Goal: Entertainment & Leisure: Consume media (video, audio)

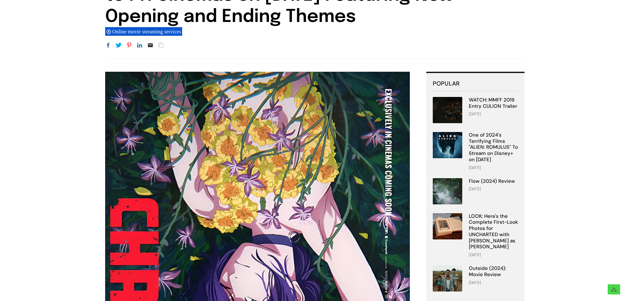
scroll to position [98, 0]
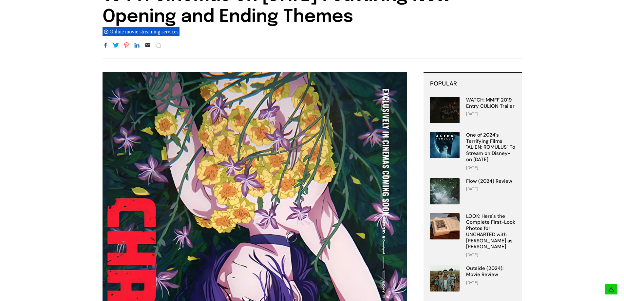
click at [390, 195] on img at bounding box center [255, 283] width 305 height 423
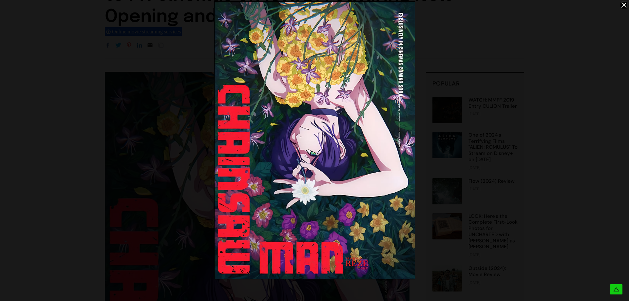
click at [396, 97] on img at bounding box center [315, 140] width 200 height 277
drag, startPoint x: 415, startPoint y: 95, endPoint x: 403, endPoint y: 93, distance: 12.7
click at [415, 95] on div at bounding box center [314, 150] width 629 height 301
drag, startPoint x: 280, startPoint y: 119, endPoint x: 172, endPoint y: 134, distance: 108.5
click at [280, 119] on div at bounding box center [314, 150] width 629 height 301
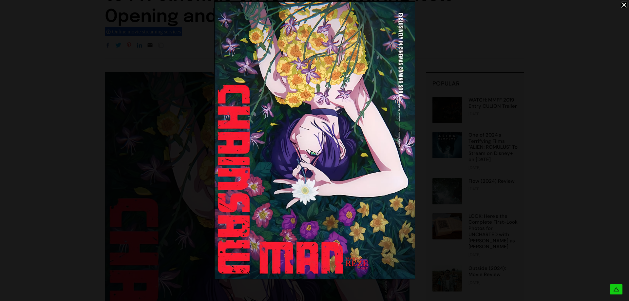
drag, startPoint x: 172, startPoint y: 134, endPoint x: 192, endPoint y: 130, distance: 19.9
click at [174, 134] on div at bounding box center [314, 150] width 629 height 301
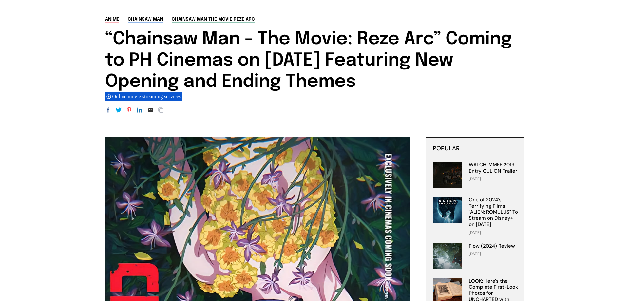
scroll to position [131, 0]
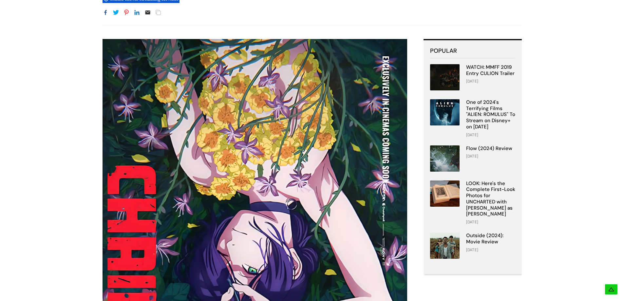
click at [364, 170] on img at bounding box center [255, 250] width 305 height 423
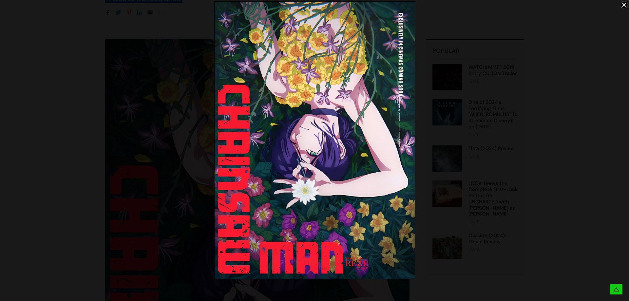
click at [325, 33] on img at bounding box center [315, 140] width 200 height 277
